Goal: Information Seeking & Learning: Learn about a topic

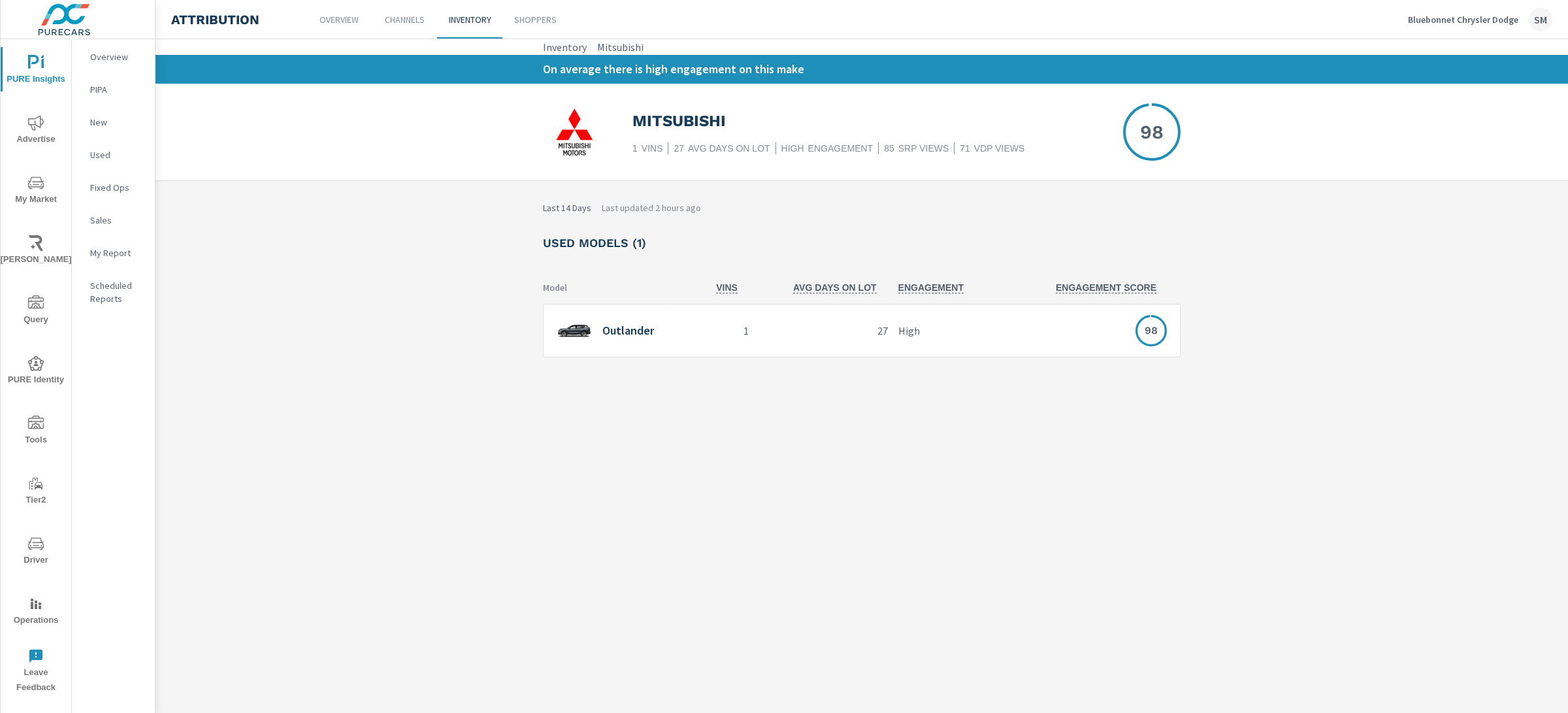
click at [1353, 388] on div "Last 14 Days Last updated 2 hours ago Used Models (1) Model VINS AVG DAYS ON LO…" at bounding box center [862, 295] width 1413 height 230
click at [754, 325] on div "1" at bounding box center [725, 330] width 56 height 54
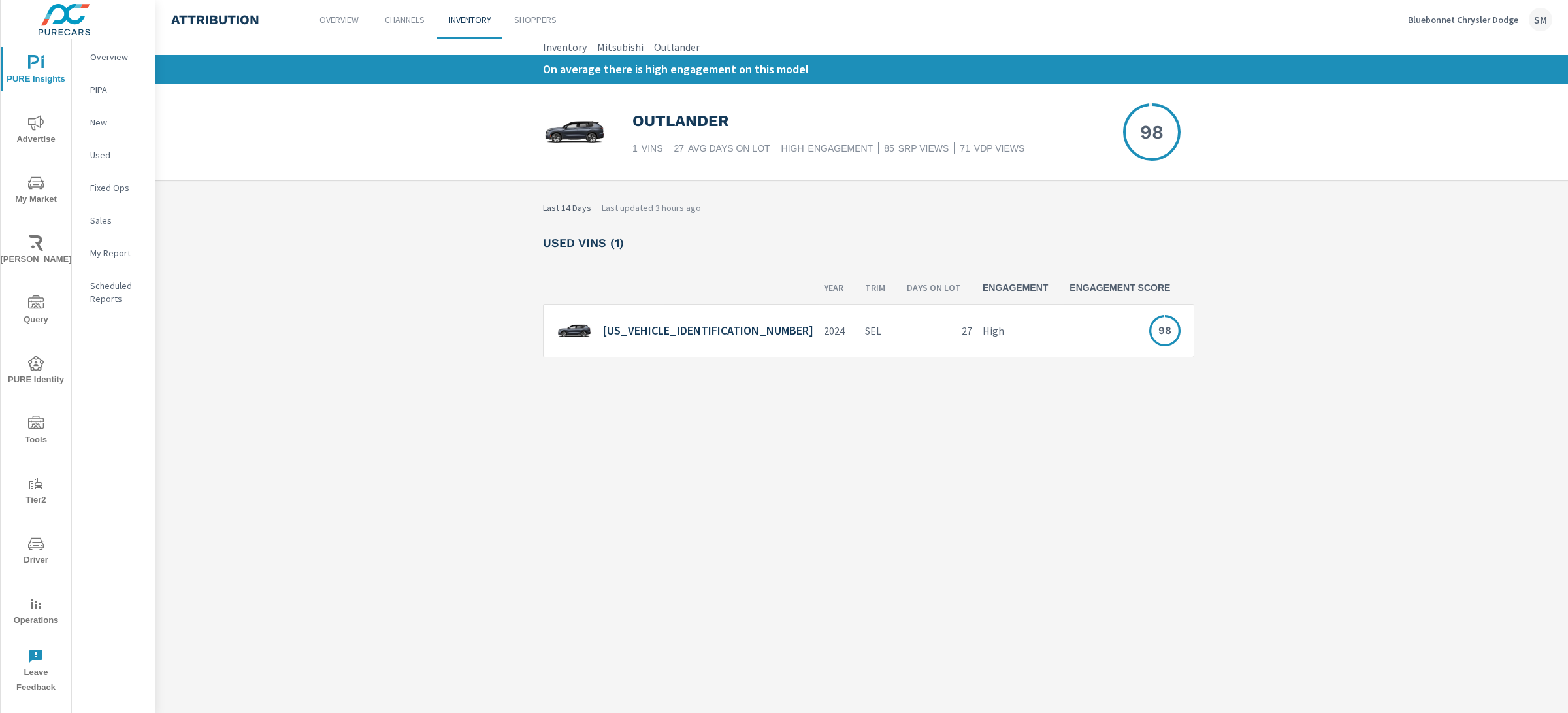
click at [724, 339] on div "[US_VEHICLE_IDENTIFICATION_NUMBER]" at bounding box center [685, 331] width 257 height 26
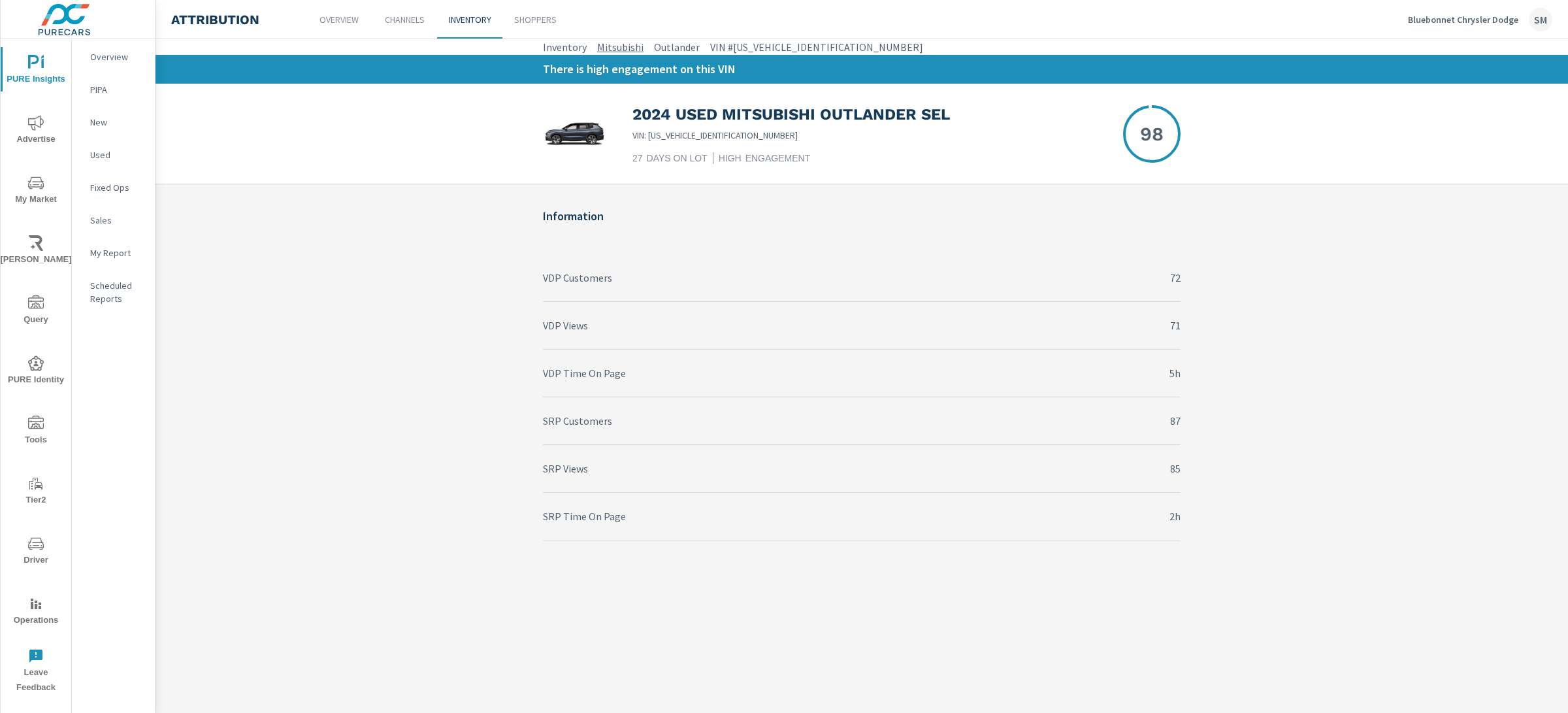
click at [628, 48] on link "Mitsubishi" at bounding box center [620, 47] width 46 height 16
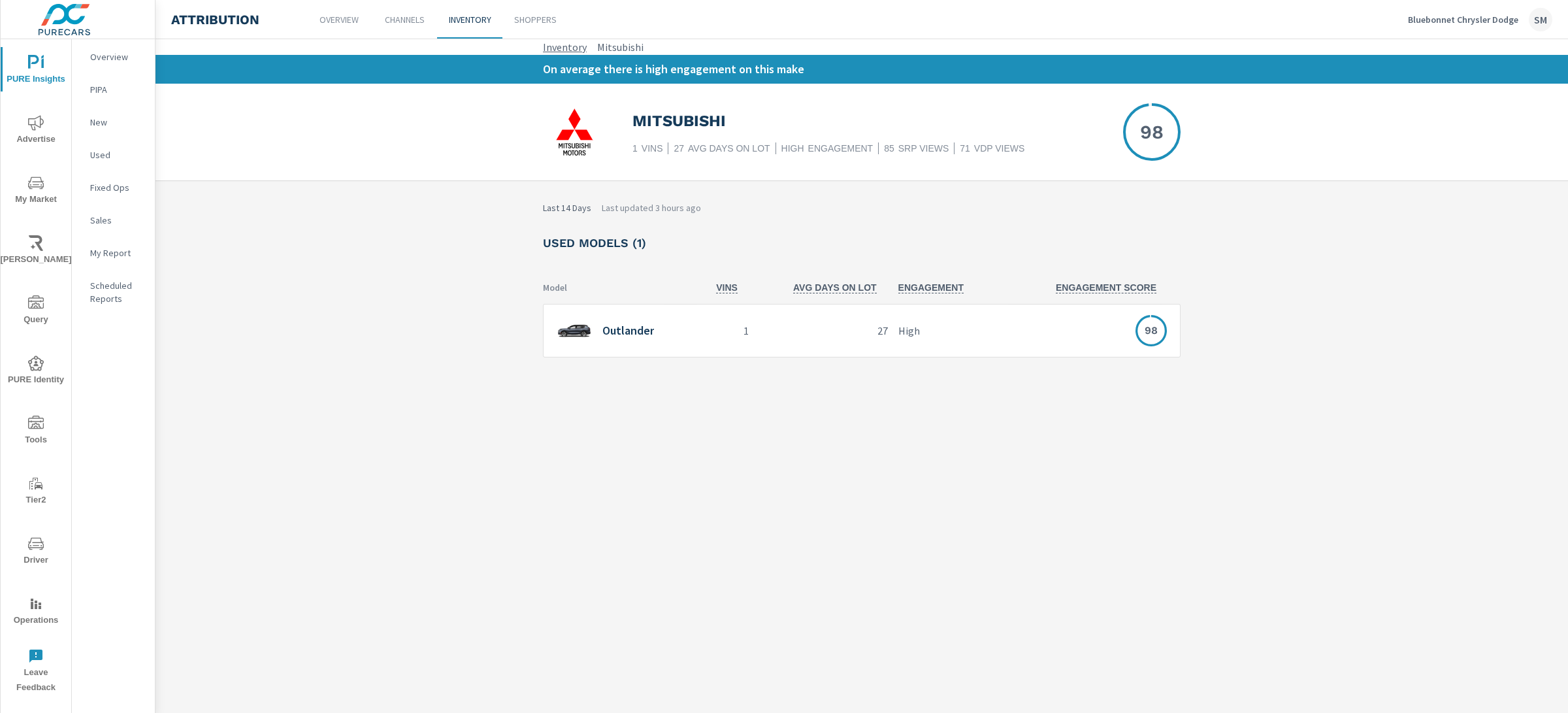
click at [562, 47] on link "Inventory" at bounding box center [564, 47] width 44 height 16
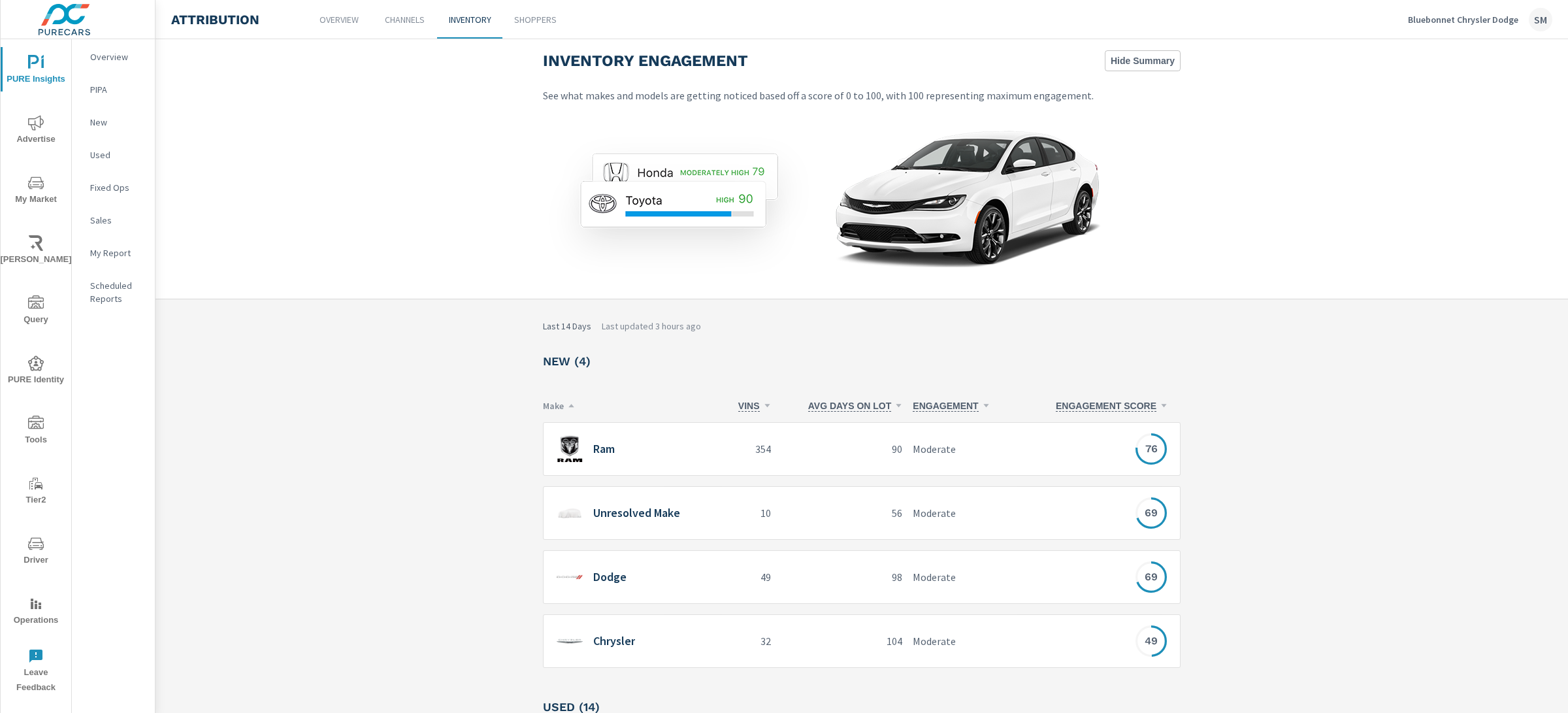
click at [487, 23] on p "Inventory" at bounding box center [469, 20] width 42 height 13
click at [395, 18] on p "Channels" at bounding box center [404, 20] width 40 height 13
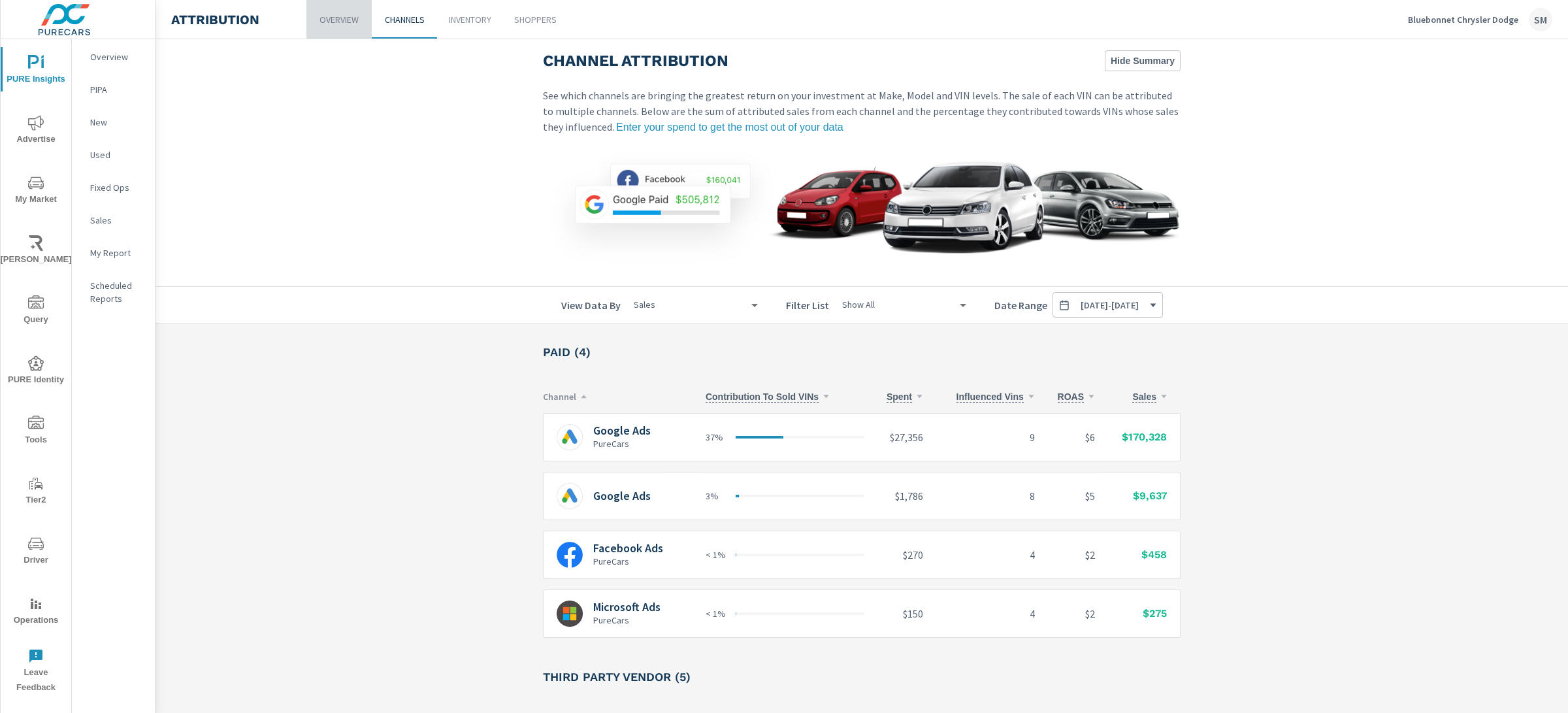
click at [367, 26] on link "Overview" at bounding box center [339, 19] width 65 height 39
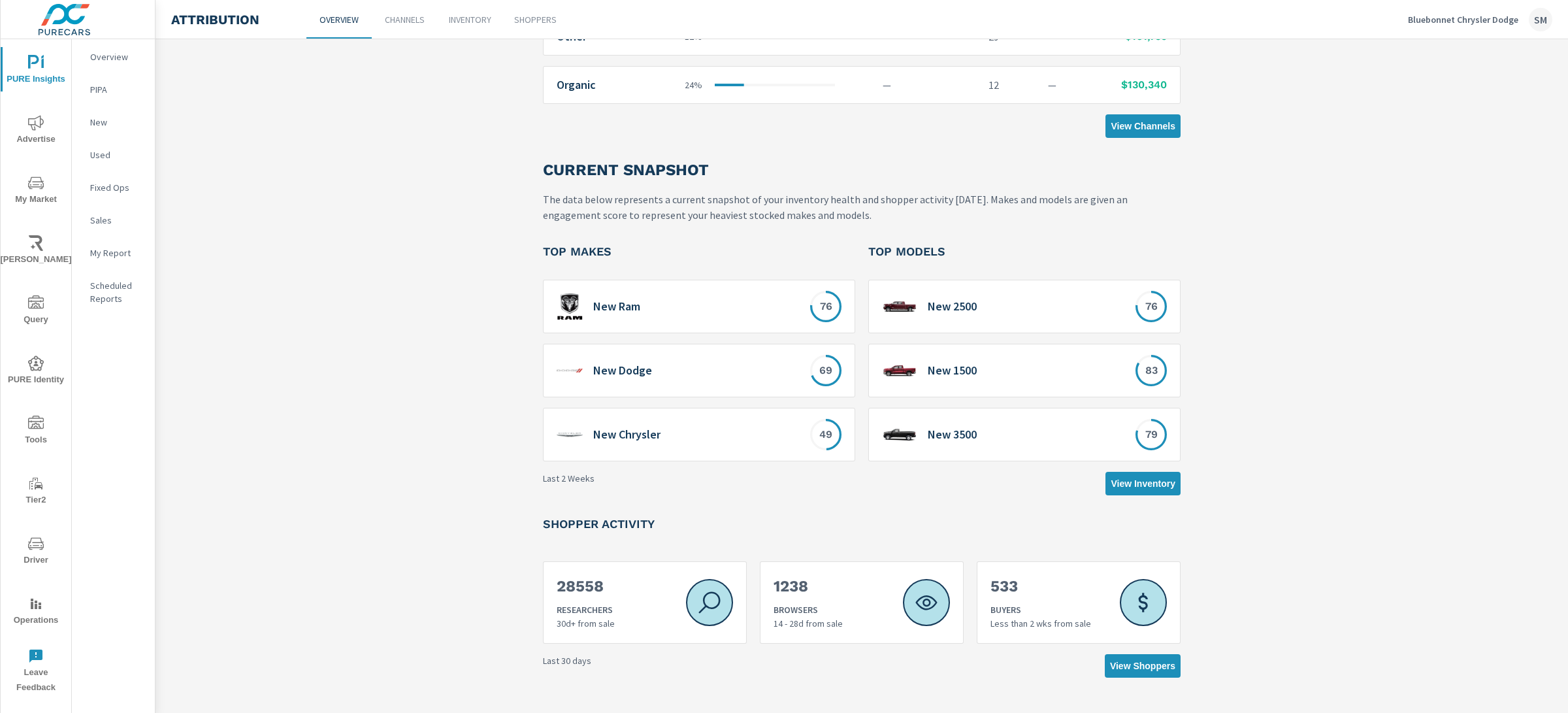
scroll to position [514, 0]
click at [1121, 481] on span "View Inventory" at bounding box center [1143, 482] width 65 height 12
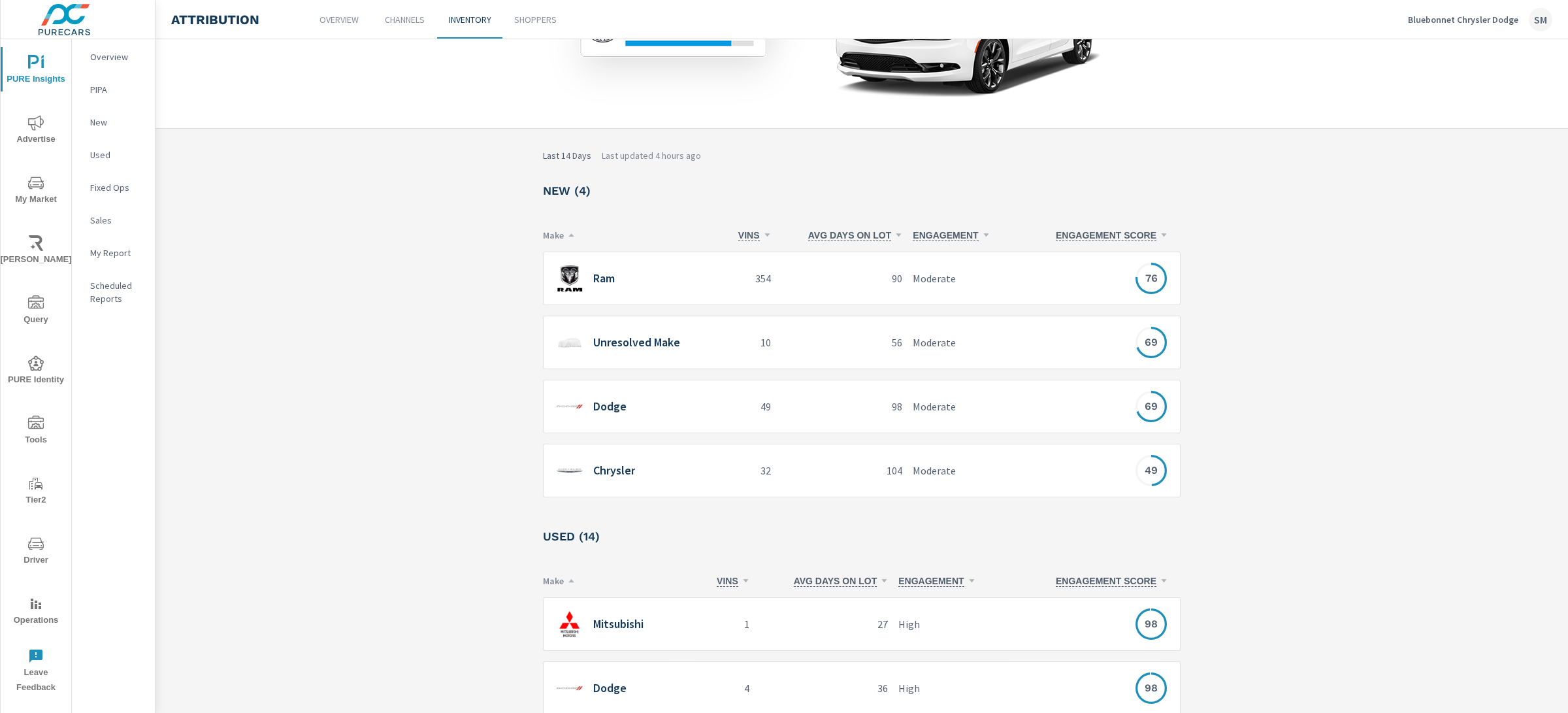
scroll to position [103, 0]
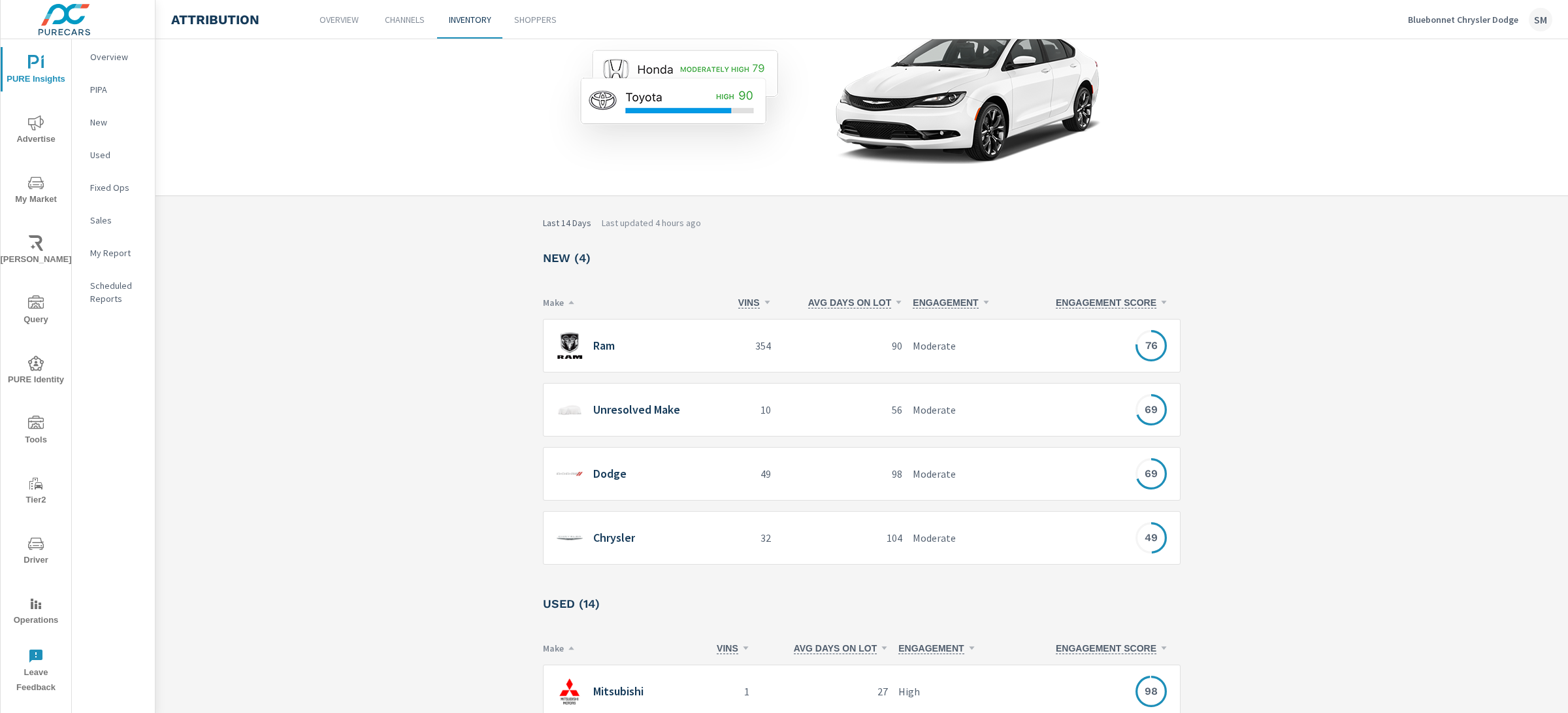
click at [787, 338] on p "90" at bounding box center [842, 345] width 121 height 16
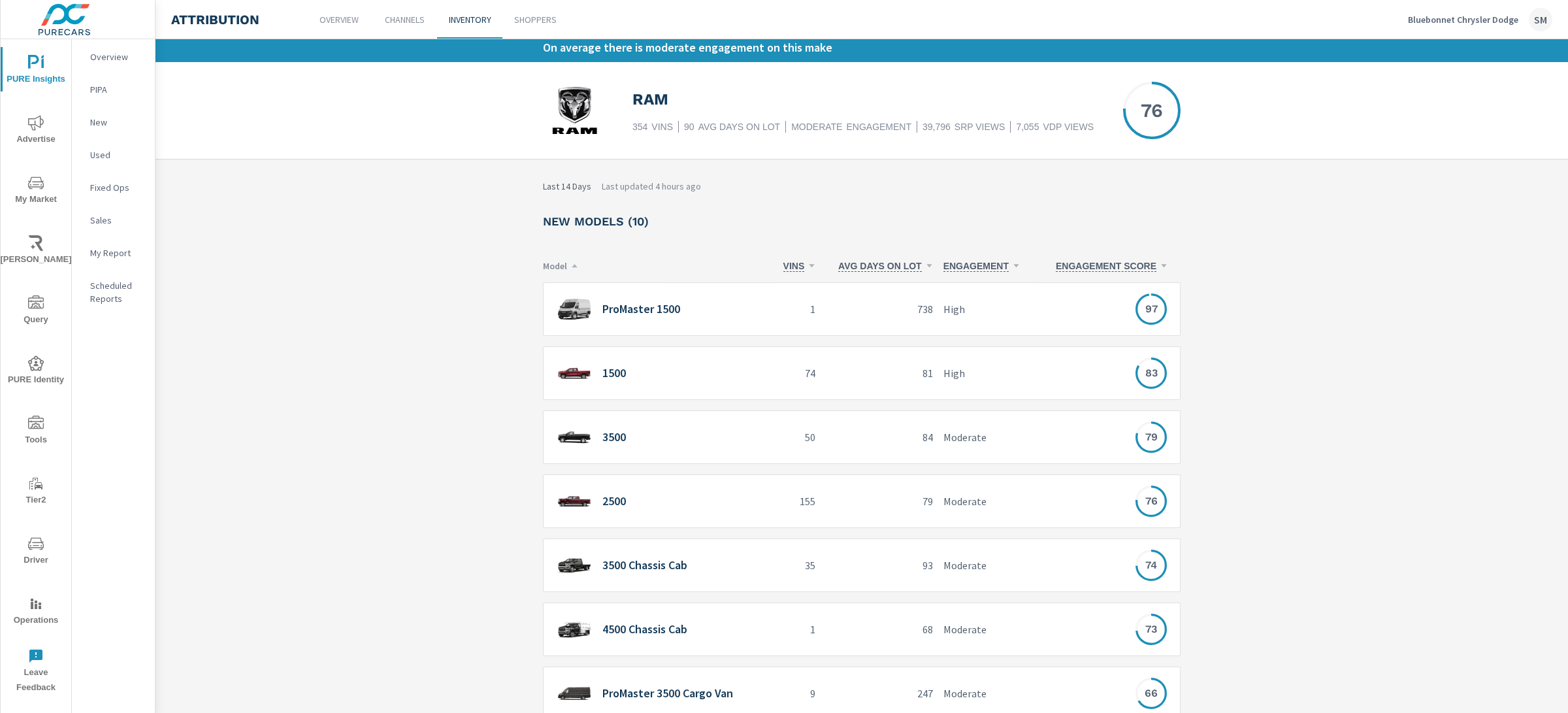
scroll to position [57, 0]
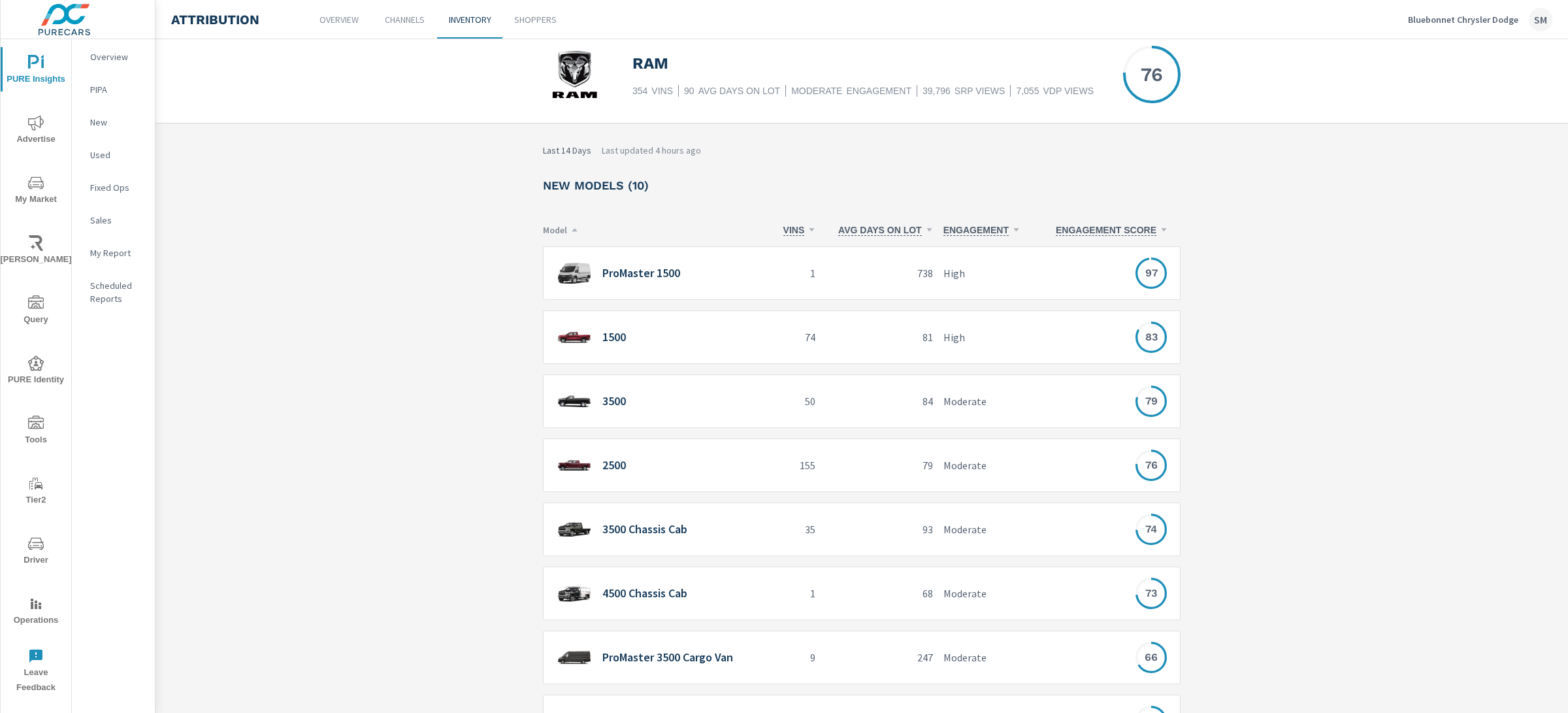
click at [652, 292] on div "ProMaster 1500" at bounding box center [657, 273] width 230 height 54
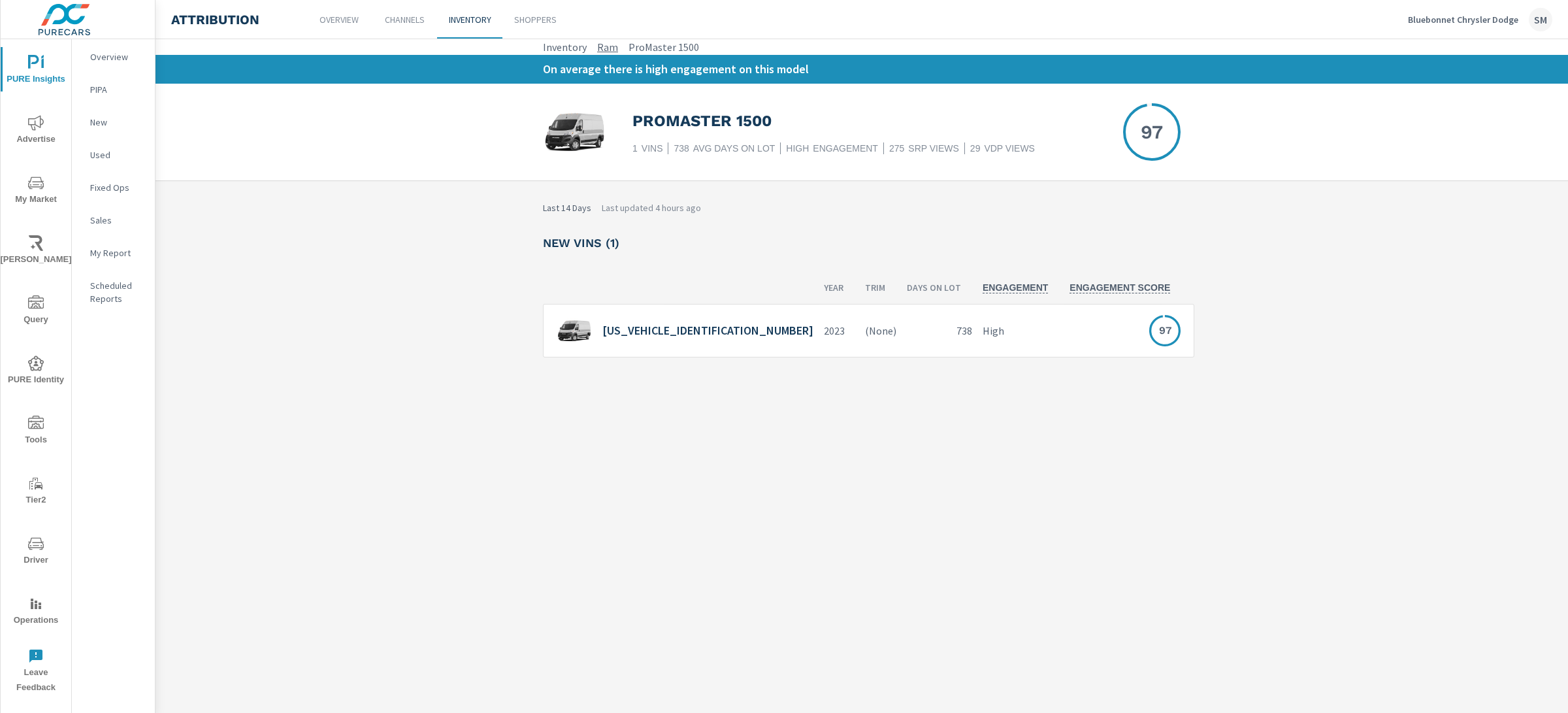
click at [604, 47] on link "Ram" at bounding box center [608, 47] width 21 height 16
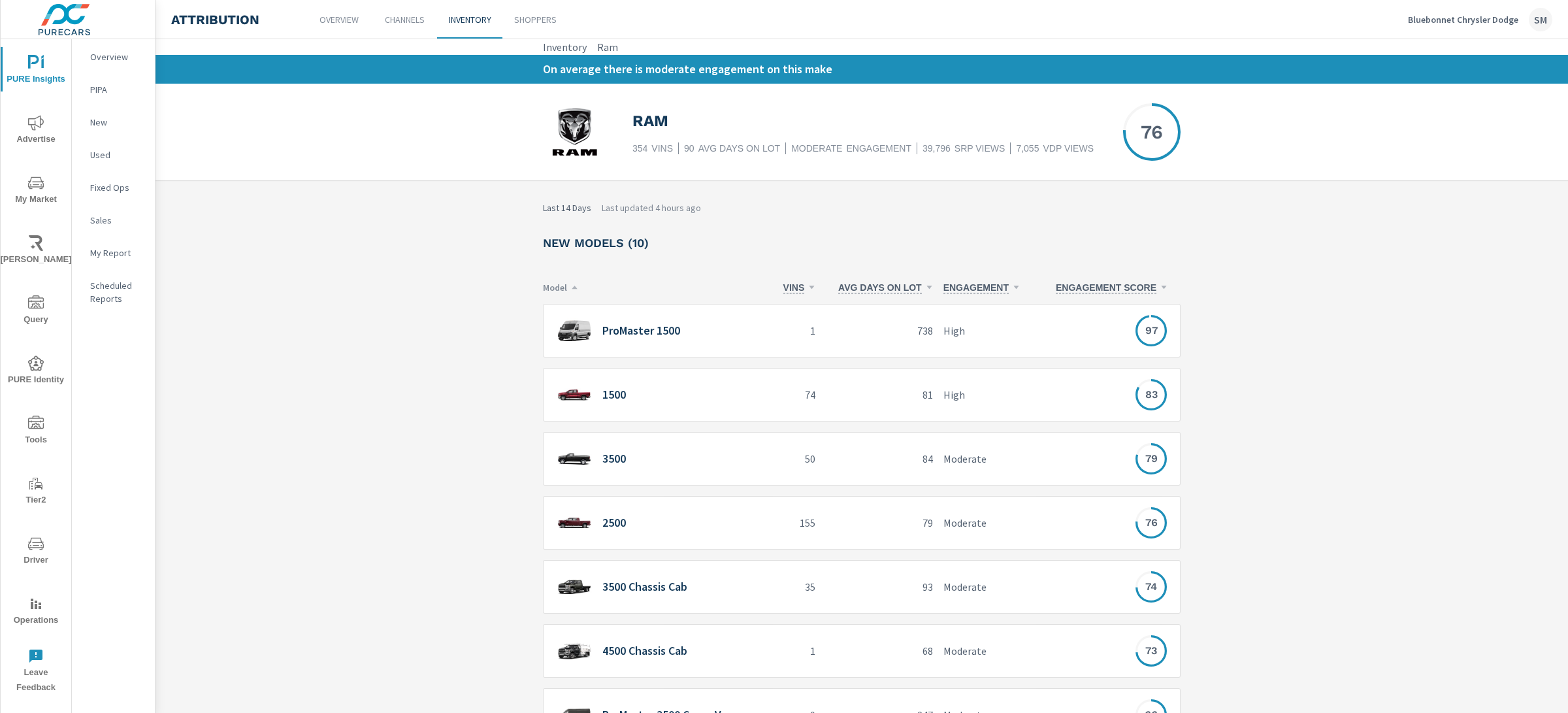
click at [646, 393] on div "1500" at bounding box center [662, 395] width 211 height 26
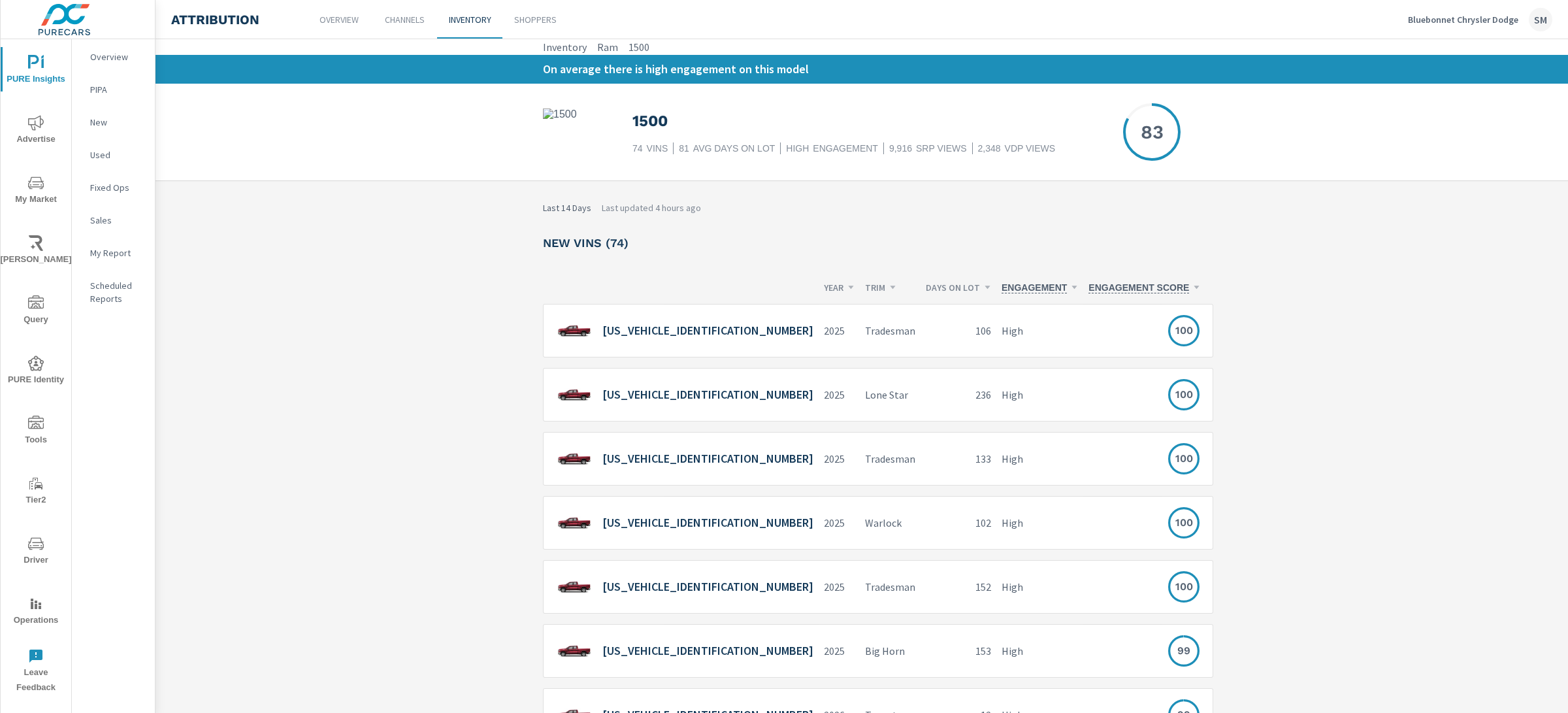
click at [575, 341] on img at bounding box center [575, 331] width 36 height 26
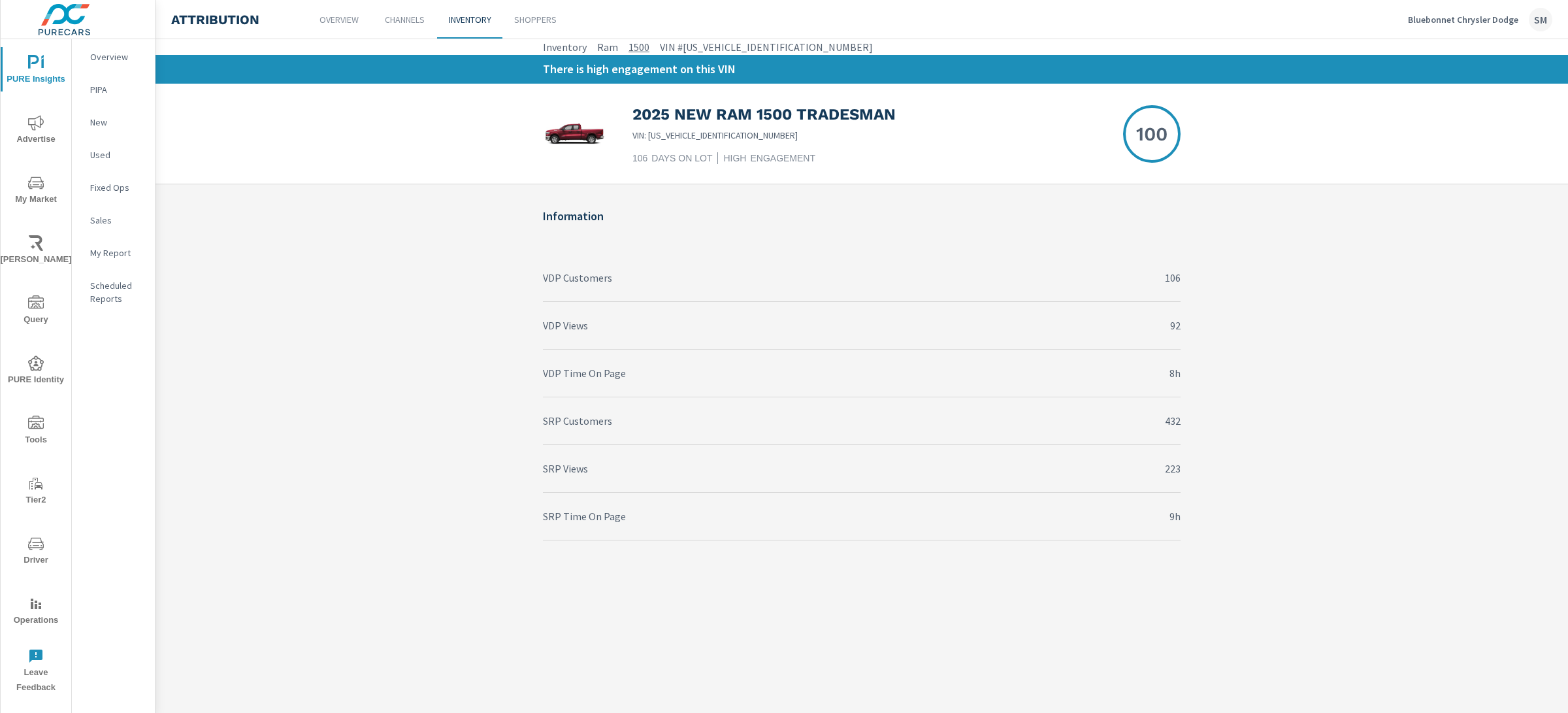
click at [631, 50] on link "1500" at bounding box center [639, 47] width 21 height 16
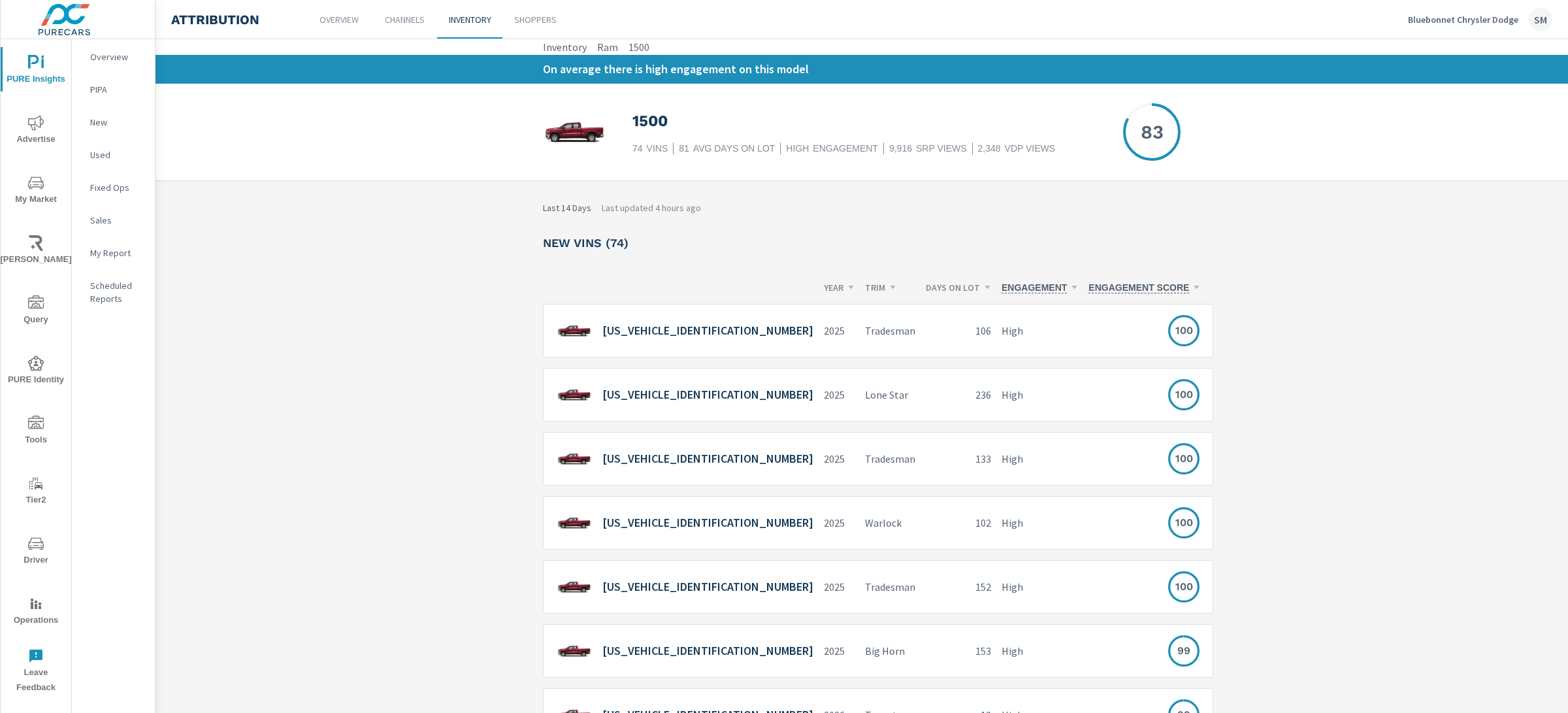
click at [609, 49] on link "Ram" at bounding box center [608, 47] width 21 height 16
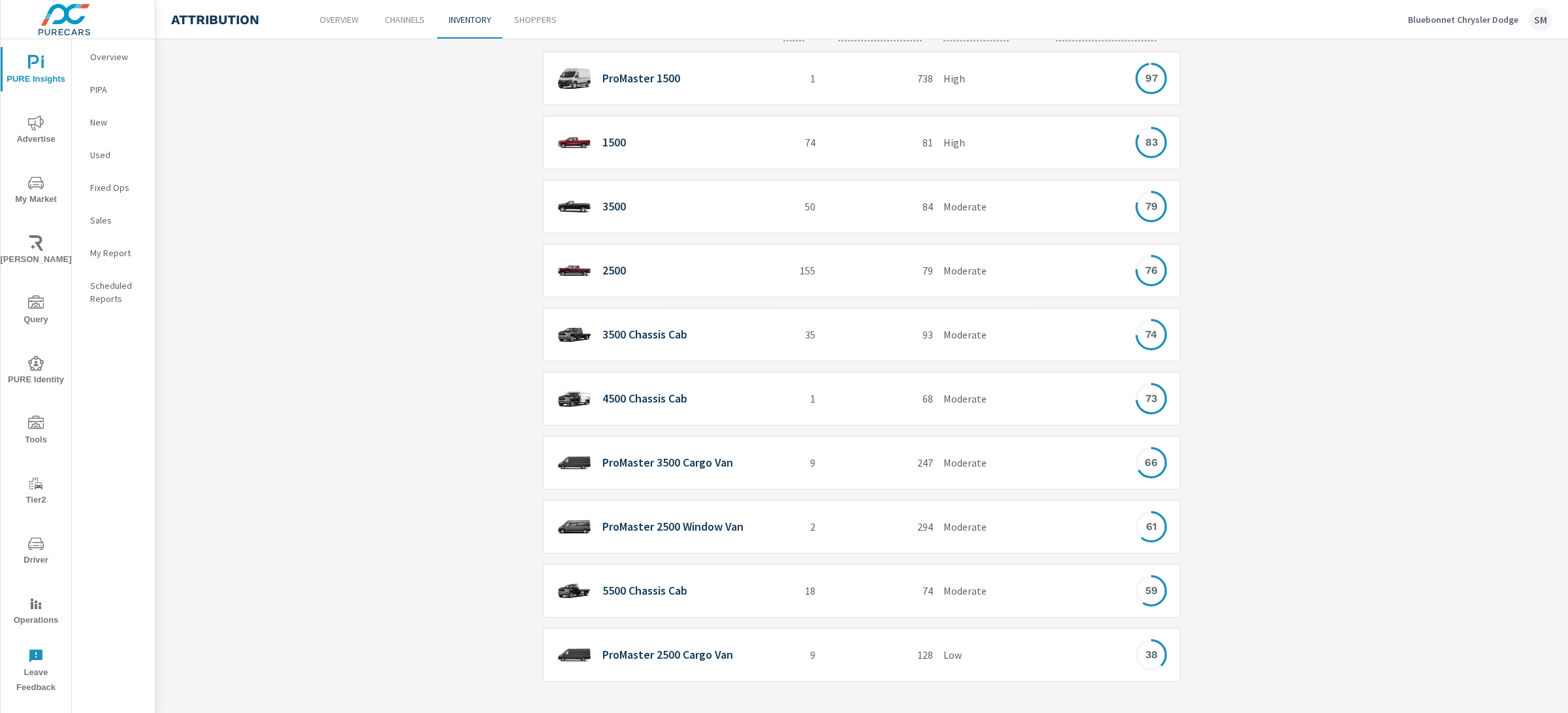
scroll to position [268, 0]
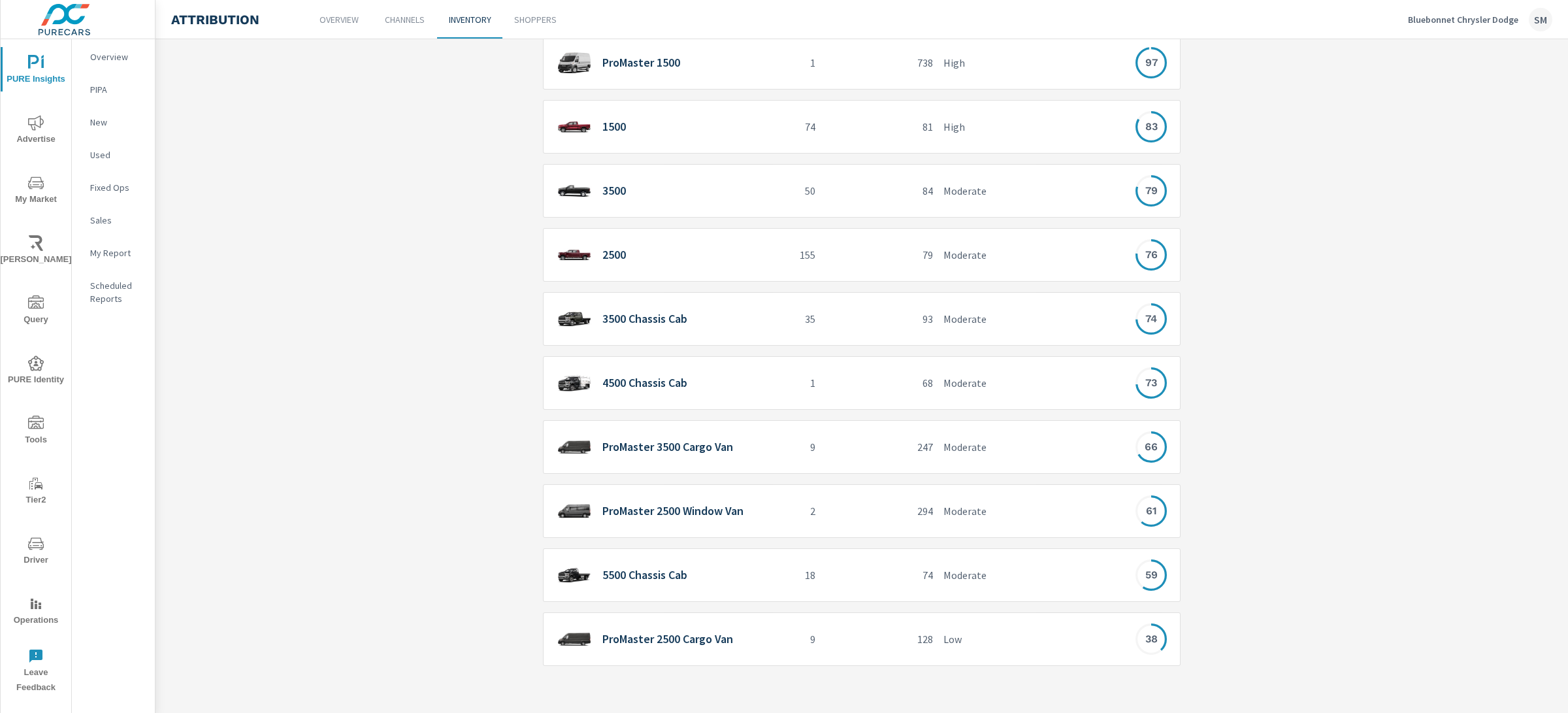
click at [675, 562] on div "5500 Chassis Cab" at bounding box center [662, 575] width 211 height 26
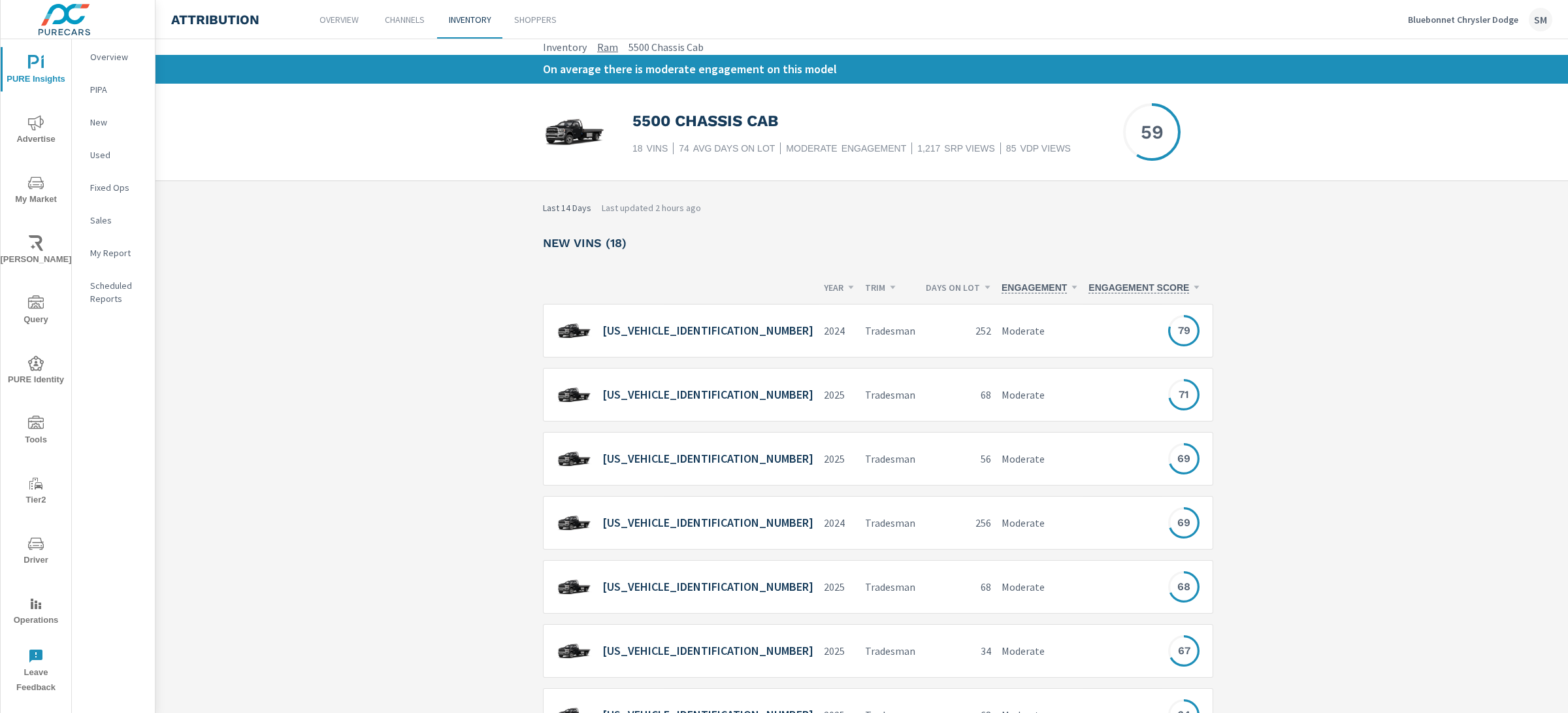
click at [603, 53] on link "Ram" at bounding box center [608, 47] width 21 height 16
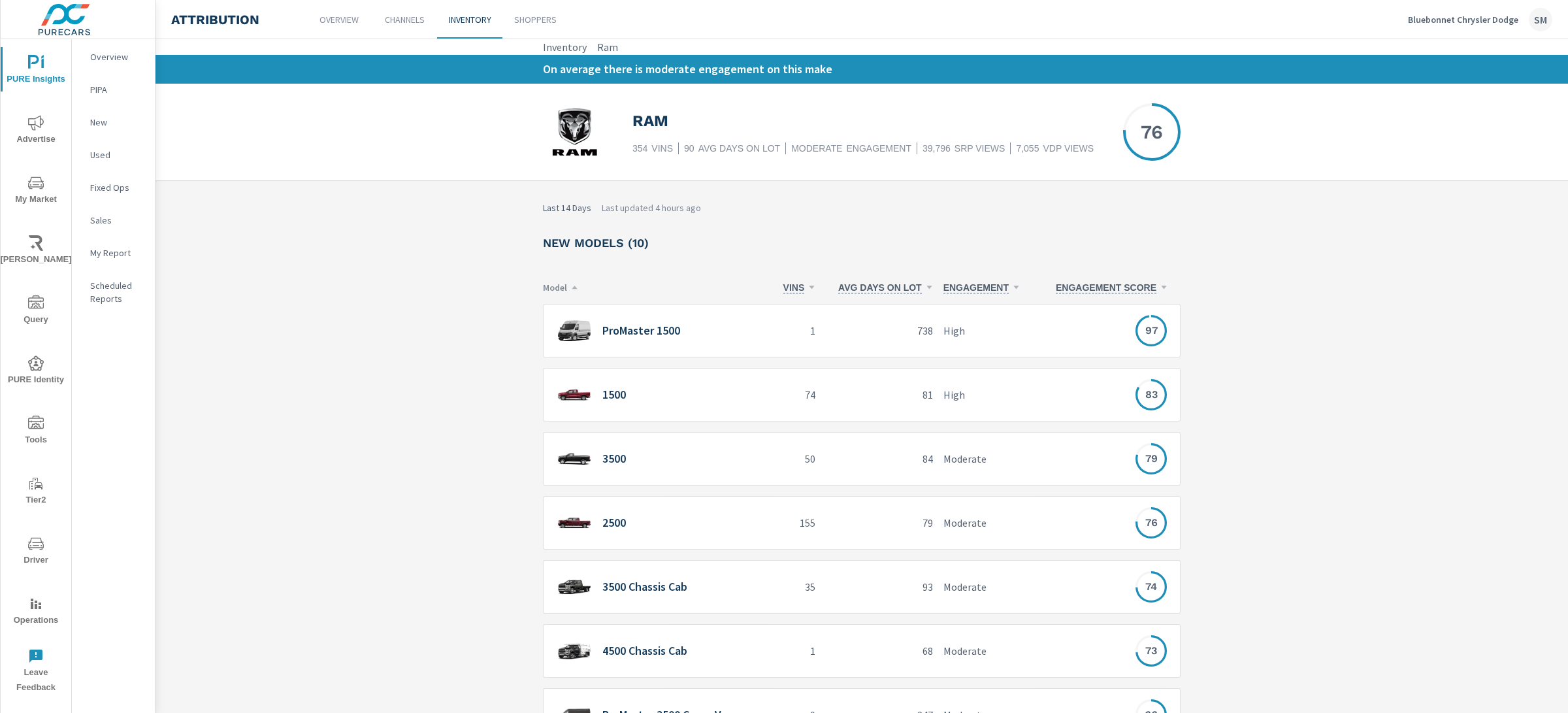
click at [652, 407] on div "1500" at bounding box center [657, 394] width 230 height 54
